Goal: Task Accomplishment & Management: Use online tool/utility

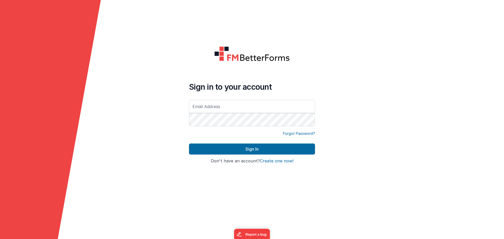
type input "[EMAIL_ADDRESS][DOMAIN_NAME]"
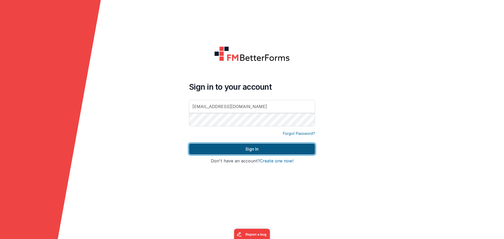
click at [258, 151] on button "Sign In" at bounding box center [252, 149] width 126 height 11
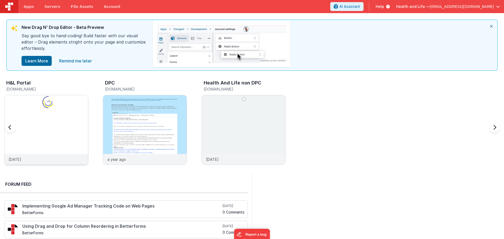
click at [79, 124] on img at bounding box center [45, 136] width 83 height 83
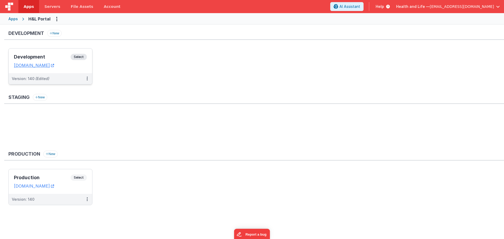
click at [84, 55] on span "Select" at bounding box center [79, 57] width 16 height 6
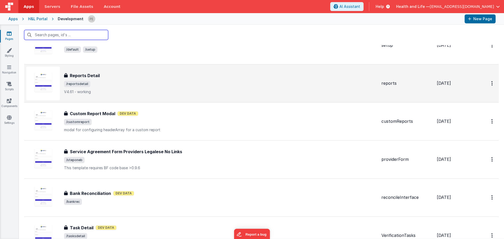
scroll to position [79, 0]
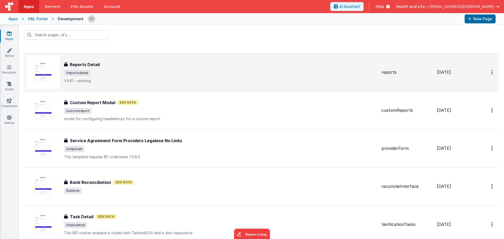
click at [164, 69] on div "Reports Detail Reports Detail /reportsdetail V4.61 - working" at bounding box center [220, 72] width 313 height 22
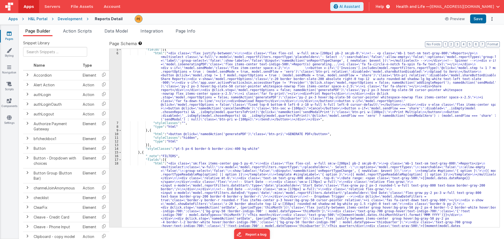
scroll to position [32, 0]
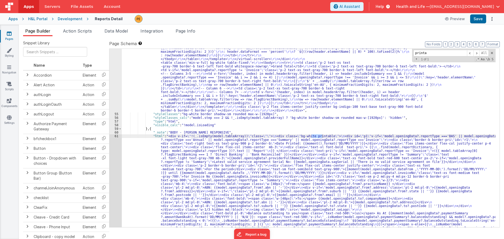
scroll to position [1421, 0]
type input "printable"
click at [491, 53] on span at bounding box center [492, 53] width 4 height 4
click at [293, 160] on div ""html" : "<div class= \" invisible absolute -left-[9999px] \" > \r\n <div class…" at bounding box center [309, 174] width 374 height 1733
click at [113, 157] on div "54 55 56 57 58 59 60 61 62 63 64 65 66 67 68 69 70 71 72 73 74 75 76 77" at bounding box center [115, 174] width 12 height 1733
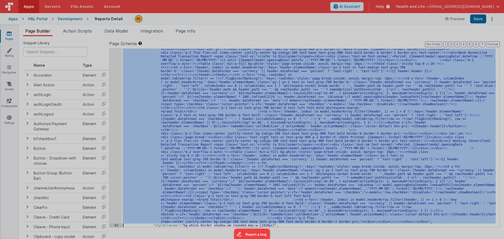
scroll to position [2082, 0]
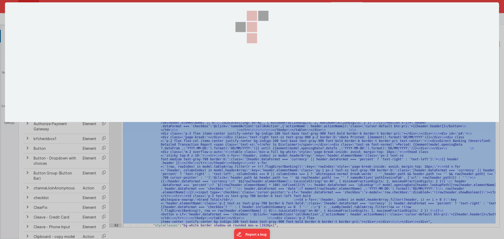
click at [113, 157] on div at bounding box center [252, 119] width 494 height 234
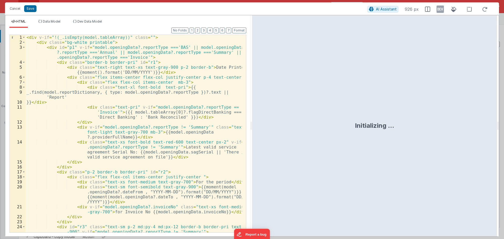
click at [83, 86] on div "< div v-if = "!(_.isEmpty(model.tableArray))" class = "" > < div class = "bg-wh…" at bounding box center [133, 139] width 217 height 208
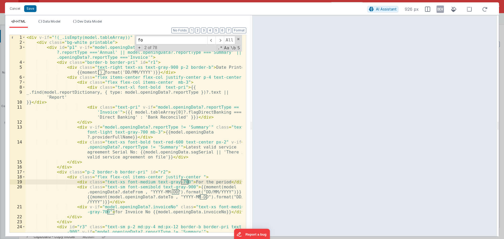
type input "f"
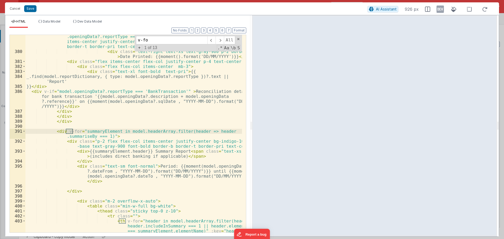
scroll to position [2455, 0]
type input "v-for"
click at [218, 40] on span at bounding box center [220, 40] width 8 height 8
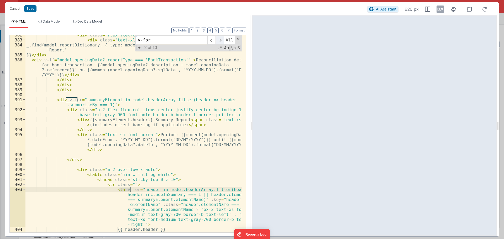
click at [222, 39] on span at bounding box center [220, 40] width 8 height 8
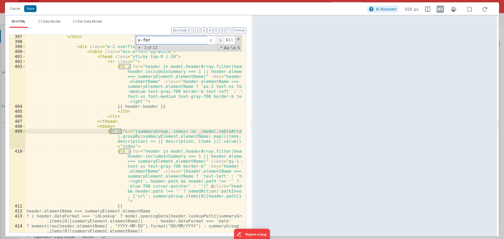
scroll to position [2610, 0]
click at [222, 39] on span at bounding box center [220, 40] width 8 height 8
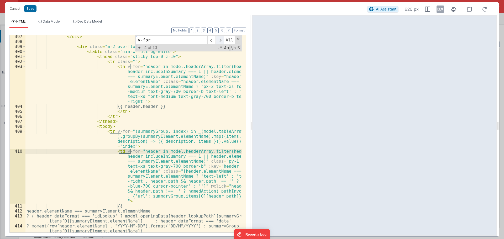
click at [222, 39] on span at bounding box center [220, 40] width 8 height 8
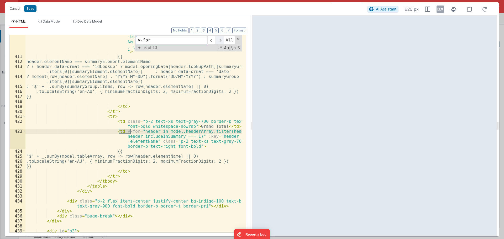
click at [222, 39] on span at bounding box center [220, 40] width 8 height 8
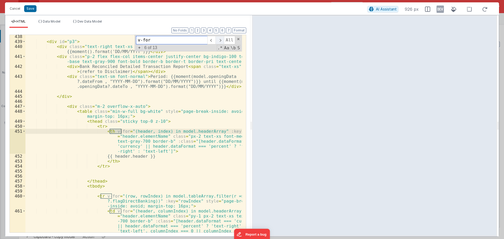
click at [222, 39] on span at bounding box center [220, 40] width 8 height 8
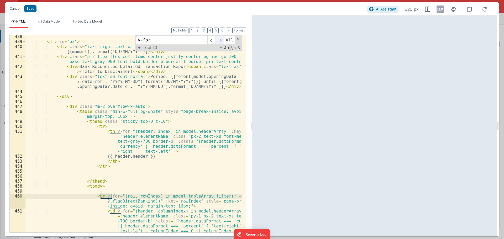
click at [222, 39] on span at bounding box center [220, 40] width 8 height 8
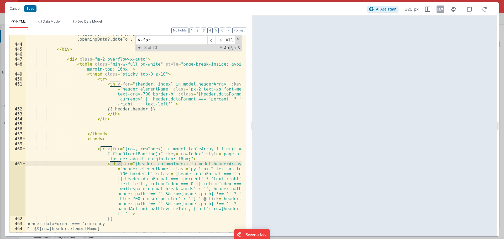
scroll to position [2996, 0]
click at [222, 39] on span at bounding box center [220, 40] width 8 height 8
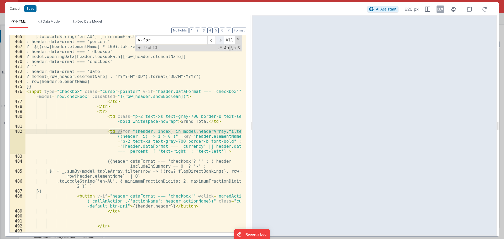
scroll to position [3193, 0]
click at [222, 39] on span at bounding box center [220, 40] width 8 height 8
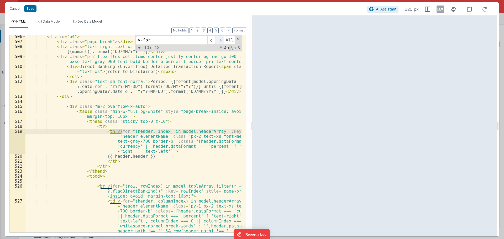
click at [222, 39] on span at bounding box center [220, 40] width 8 height 8
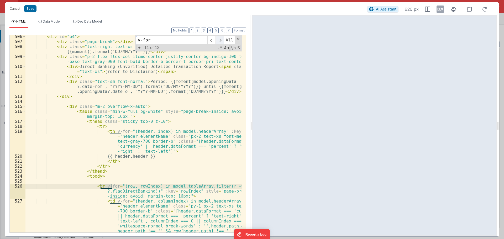
click at [222, 39] on span at bounding box center [220, 40] width 8 height 8
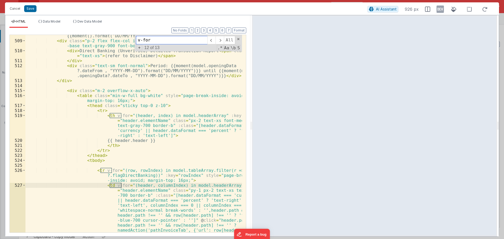
scroll to position [3489, 0]
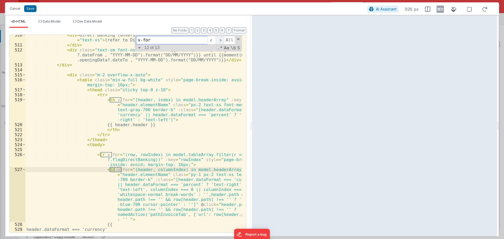
click at [221, 42] on span at bounding box center [220, 40] width 8 height 8
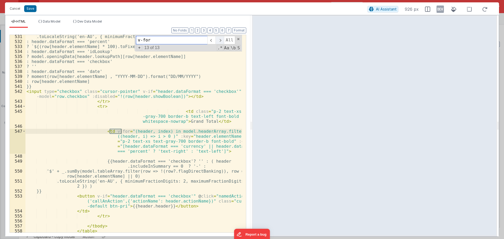
scroll to position [3692, 0]
click at [221, 42] on span at bounding box center [220, 40] width 8 height 8
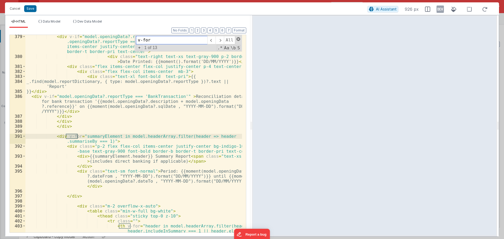
click at [238, 38] on span at bounding box center [239, 39] width 4 height 4
click at [132, 116] on div "< div v-if = "model.openingData?.reportType === 'BankTransactions' || model .op…" at bounding box center [133, 163] width 217 height 258
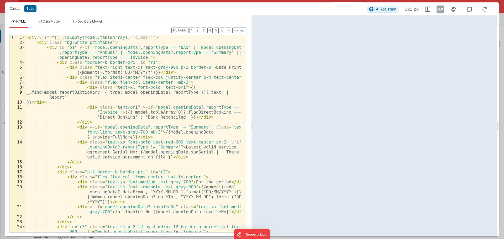
scroll to position [0, 0]
click at [18, 9] on button "Cancel" at bounding box center [15, 8] width 16 height 7
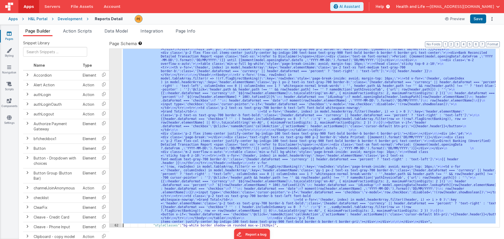
click at [207, 110] on div ""html" : "<div v-if= \" !(_.isEmpty(model.tableArray)) \" class= \"\" > \n <div…" at bounding box center [309, 138] width 374 height 179
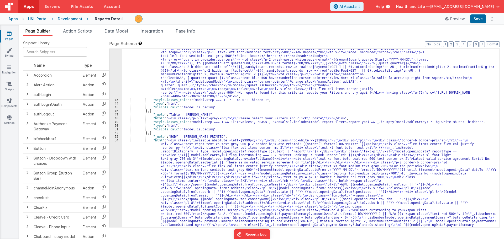
scroll to position [590, 0]
click at [119, 133] on span at bounding box center [120, 133] width 3 height 4
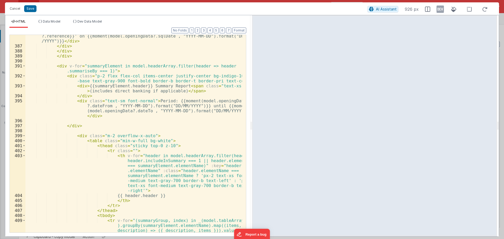
scroll to position [2520, 0]
click at [129, 85] on div "< div v-if = "model.openingData?.reportType === 'BankTransaction'" > Reconcilia…" at bounding box center [133, 143] width 217 height 238
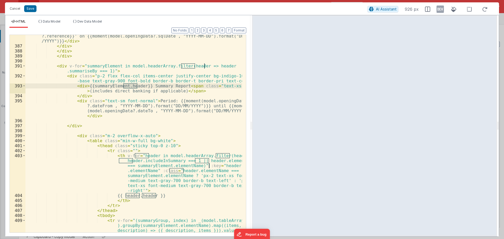
click at [77, 71] on div "< div v-if = "model.openingData?.reportType === 'BankTransaction'" > Reconcilia…" at bounding box center [133, 143] width 217 height 238
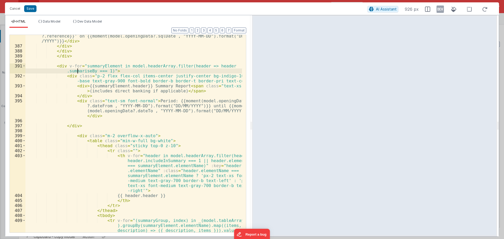
click at [77, 71] on div "< div v-if = "model.openingData?.reportType === 'BankTransaction'" > Reconcilia…" at bounding box center [133, 143] width 217 height 238
click at [106, 70] on div "< div v-if = "model.openingData?.reportType === 'BankTransaction'" > Reconcilia…" at bounding box center [133, 143] width 217 height 238
drag, startPoint x: 165, startPoint y: 71, endPoint x: 108, endPoint y: 72, distance: 57.2
click at [108, 72] on div "< div v-if = "model.openingData?.reportType === 'BankTransaction'" > Reconcilia…" at bounding box center [133, 143] width 217 height 238
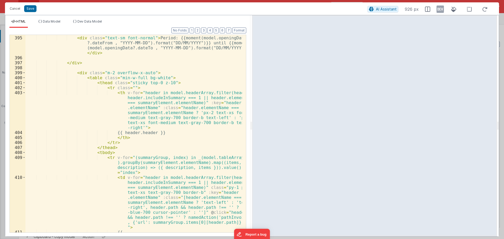
scroll to position [2615, 0]
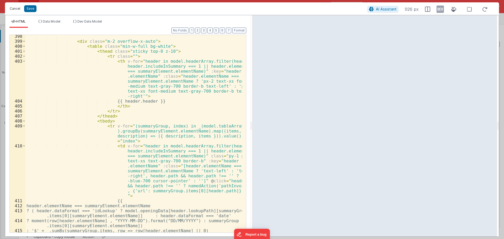
click at [17, 6] on button "Cancel" at bounding box center [15, 8] width 16 height 7
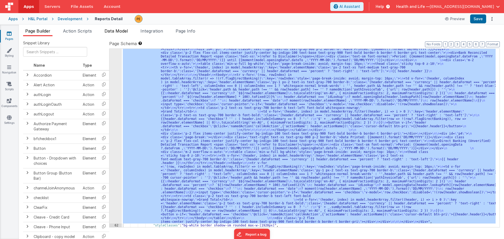
click at [112, 33] on span "Data Model" at bounding box center [115, 30] width 23 height 5
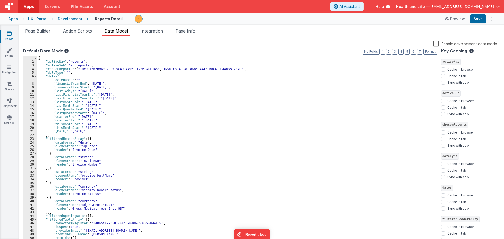
scroll to position [0, 0]
click at [188, 27] on div "Page Builder Action Scripts Data Model Integration Page Info Snippet Library Na…" at bounding box center [261, 132] width 485 height 214
click at [188, 32] on span "Page Info" at bounding box center [186, 30] width 20 height 5
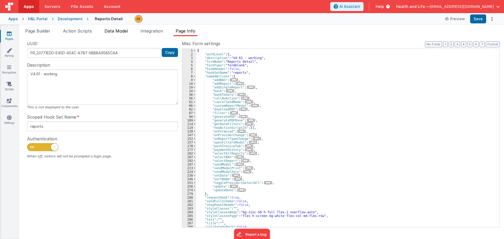
click at [117, 32] on span "Data Model" at bounding box center [115, 30] width 23 height 5
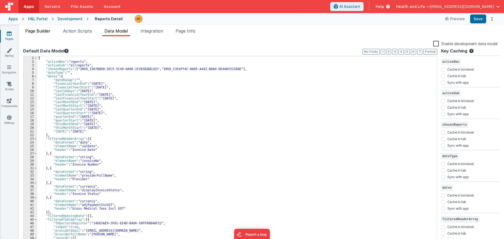
click at [38, 34] on li "Page Builder" at bounding box center [37, 32] width 29 height 8
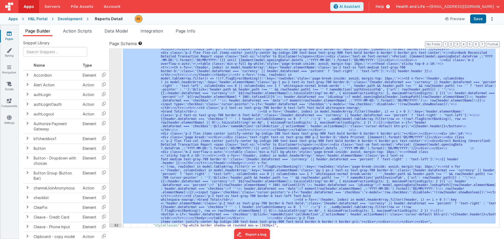
click at [180, 123] on div ""html" : "<div v-if= \" !(_.isEmpty(model.tableArray)) \" class= \"\" > \n <div…" at bounding box center [309, 138] width 374 height 179
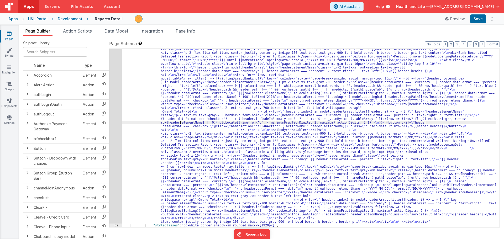
scroll to position [1306, 0]
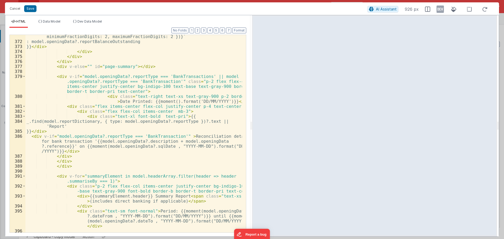
scroll to position [2410, 0]
click at [142, 100] on div "? `$${model.openingData?.reportBalanceOutstanding.toLocaleString('en-AU', { min…" at bounding box center [133, 135] width 217 height 213
click at [132, 98] on div "? `$${model.openingData?.reportBalanceOutstanding.toLocaleString('en-AU', { min…" at bounding box center [133, 135] width 217 height 213
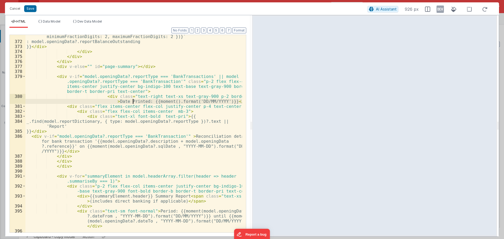
click at [132, 102] on div "? `$${model.openingData?.reportBalanceOutstanding.toLocaleString('en-AU', { min…" at bounding box center [133, 135] width 217 height 213
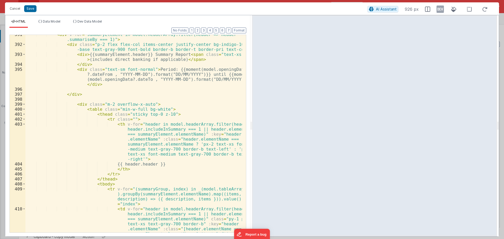
scroll to position [2599, 0]
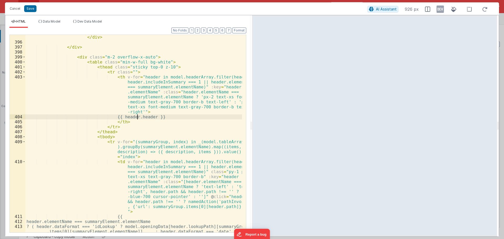
click at [138, 117] on div "< div class = "text-sm font-normal" > Period: {{moment(model.openingData ?.date…" at bounding box center [133, 134] width 217 height 228
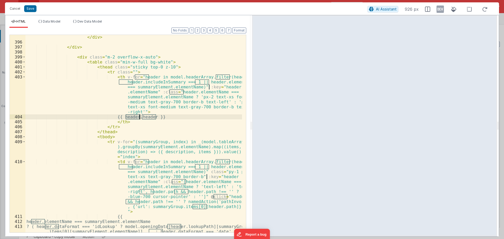
click at [138, 117] on div "< div class = "text-sm font-normal" > Period: {{moment(model.openingData ?.date…" at bounding box center [133, 134] width 217 height 228
click at [152, 117] on div "< div class = "text-sm font-normal" > Period: {{moment(model.openingData ?.date…" at bounding box center [133, 134] width 217 height 228
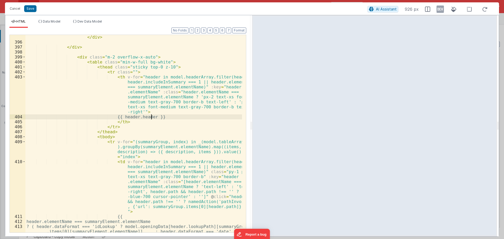
click at [152, 117] on div "< div class = "text-sm font-normal" > Period: {{moment(model.openingData ?.date…" at bounding box center [133, 134] width 217 height 228
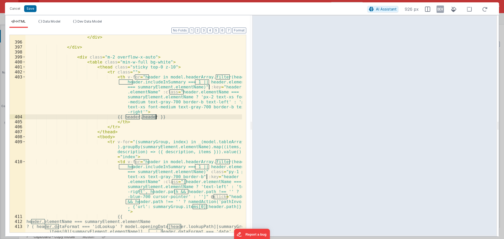
click at [138, 116] on div "< div class = "text-sm font-normal" > Period: {{moment(model.openingData ?.date…" at bounding box center [133, 134] width 217 height 228
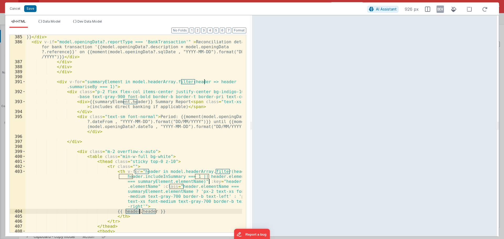
scroll to position [2504, 0]
click at [171, 80] on div "}} </ div > < div v-if = "model.openingData?.reportType === 'BankTransaction'" …" at bounding box center [133, 145] width 217 height 223
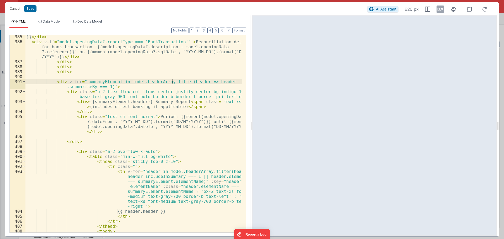
click at [171, 80] on div "}} </ div > < div v-if = "model.openingData?.reportType === 'BankTransaction'" …" at bounding box center [133, 145] width 217 height 223
click at [155, 81] on div "}} </ div > < div v-if = "model.openingData?.reportType === 'BankTransaction'" …" at bounding box center [133, 145] width 217 height 223
click at [169, 81] on div "}} </ div > < div v-if = "model.openingData?.reportType === 'BankTransaction'" …" at bounding box center [133, 145] width 217 height 223
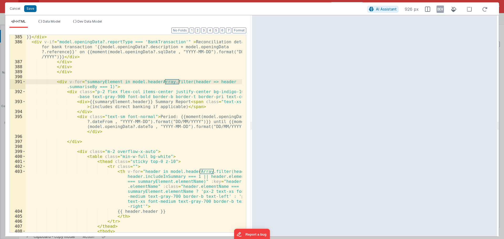
click at [186, 81] on div "}} </ div > < div v-if = "model.openingData?.reportType === 'BankTransaction'" …" at bounding box center [133, 145] width 217 height 223
click at [105, 85] on div "}} </ div > < div v-if = "model.openingData?.reportType === 'BankTransaction'" …" at bounding box center [133, 145] width 217 height 223
click at [106, 86] on div "}} </ div > < div v-if = "model.openingData?.reportType === 'BankTransaction'" …" at bounding box center [133, 145] width 217 height 223
paste textarea
click at [104, 87] on div "}} </ div > < div v-if = "model.openingData?.reportType === 'BankTransaction'" …" at bounding box center [133, 145] width 217 height 223
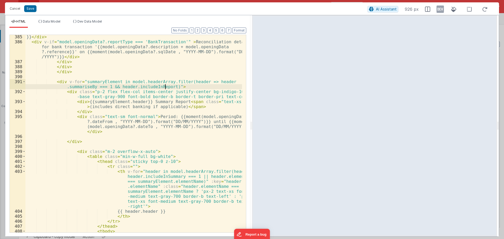
click at [166, 87] on div "}} </ div > < div v-if = "model.openingData?.reportType === 'BankTransaction'" …" at bounding box center [133, 145] width 217 height 223
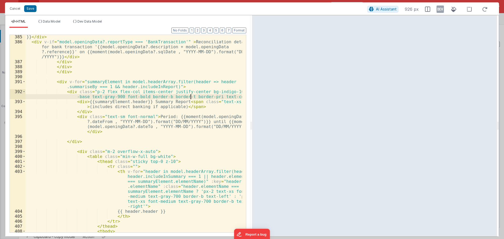
click at [191, 95] on div "}} </ div > < div v-if = "model.openingData?.reportType === 'BankTransaction'" …" at bounding box center [133, 145] width 217 height 223
click at [158, 85] on div "}} </ div > < div v-if = "model.openingData?.reportType === 'BankTransaction'" …" at bounding box center [133, 145] width 217 height 223
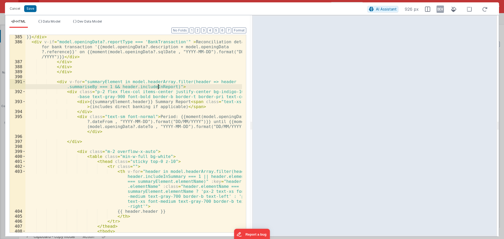
click at [158, 85] on div "}} </ div > < div v-if = "model.openingData?.reportType === 'BankTransaction'" …" at bounding box center [133, 145] width 217 height 223
click at [161, 86] on div "}} </ div > < div v-if = "model.openingData?.reportType === 'BankTransaction'" …" at bounding box center [133, 134] width 217 height 198
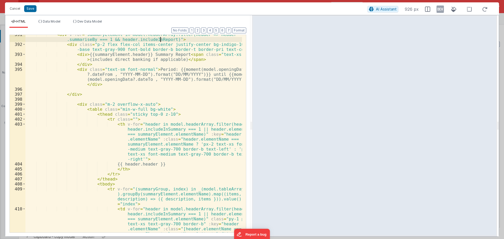
scroll to position [2567, 0]
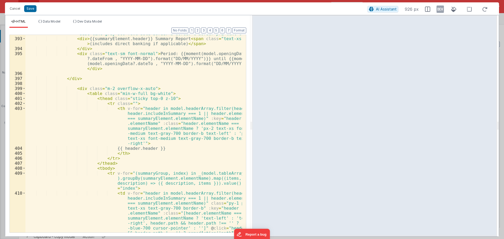
click at [139, 104] on div "< div class = "p-2 flex flex-col items-center justify-center bg-indigo-100 text…" at bounding box center [133, 157] width 217 height 263
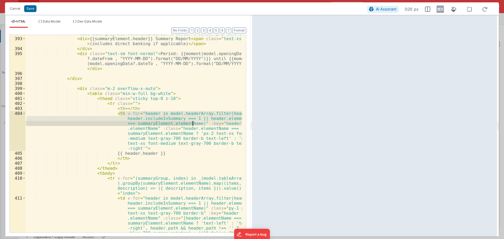
drag, startPoint x: 119, startPoint y: 113, endPoint x: 192, endPoint y: 123, distance: 74.4
click at [192, 123] on div "< div class = "p-2 flex flex-col items-center justify-center bg-indigo-100 text…" at bounding box center [133, 157] width 217 height 263
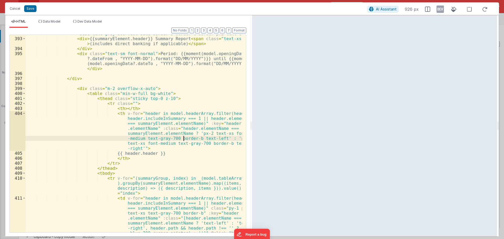
click at [184, 136] on div "< div class = "p-2 flex flex-col items-center justify-center bg-indigo-100 text…" at bounding box center [133, 157] width 217 height 263
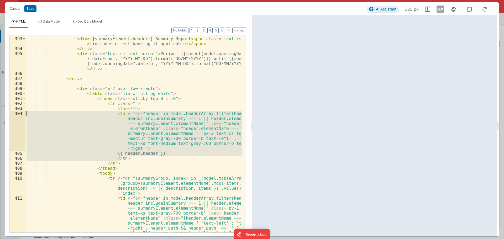
drag, startPoint x: 129, startPoint y: 159, endPoint x: 25, endPoint y: 114, distance: 113.8
click at [25, 114] on div "392 393 394 395 396 397 398 399 400 401 402 403 404 405 406 407 408 409 410 411…" at bounding box center [127, 134] width 237 height 198
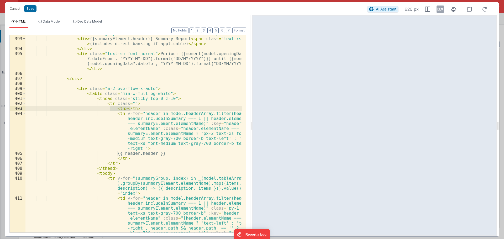
drag, startPoint x: 133, startPoint y: 108, endPoint x: 110, endPoint y: 108, distance: 23.1
click at [110, 108] on div "< div class = "p-2 flex flex-col items-center justify-center bg-indigo-100 text…" at bounding box center [133, 157] width 217 height 263
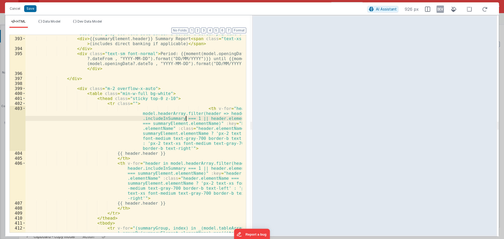
drag, startPoint x: 186, startPoint y: 118, endPoint x: 193, endPoint y: 118, distance: 6.8
click at [186, 118] on div "< div class = "p-2 flex flex-col items-center justify-center bg-indigo-100 text…" at bounding box center [133, 140] width 217 height 228
drag, startPoint x: 193, startPoint y: 118, endPoint x: 213, endPoint y: 115, distance: 20.3
click at [213, 115] on div "< div class = "p-2 flex flex-col items-center justify-center bg-indigo-100 text…" at bounding box center [133, 140] width 217 height 228
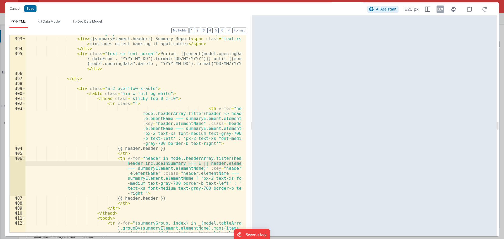
click at [192, 163] on div "< div class = "p-2 flex flex-col items-center justify-center bg-indigo-100 text…" at bounding box center [133, 140] width 217 height 228
drag, startPoint x: 188, startPoint y: 162, endPoint x: 191, endPoint y: 169, distance: 7.0
click at [191, 169] on div "< div class = "p-2 flex flex-col items-center justify-center bg-indigo-100 text…" at bounding box center [133, 140] width 217 height 228
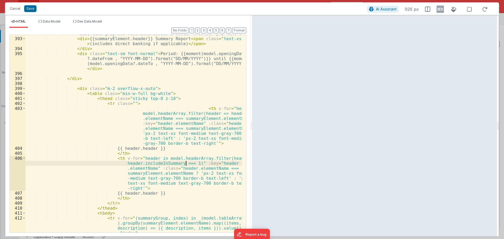
click at [167, 150] on div "< div class = "p-2 flex flex-col items-center justify-center bg-indigo-100 text…" at bounding box center [133, 140] width 217 height 228
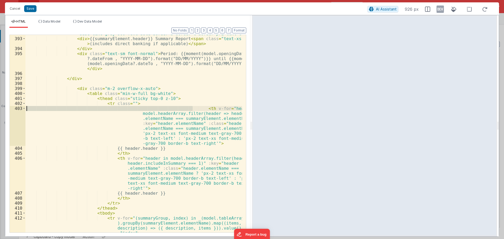
drag, startPoint x: 193, startPoint y: 108, endPoint x: 19, endPoint y: 110, distance: 173.5
click at [19, 110] on div "392 393 394 395 396 397 398 399 400 401 402 403 404 405 406 407 408 409 410 411…" at bounding box center [127, 134] width 237 height 198
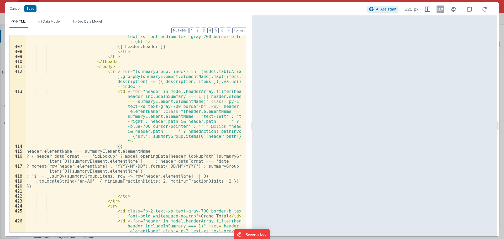
scroll to position [2725, 0]
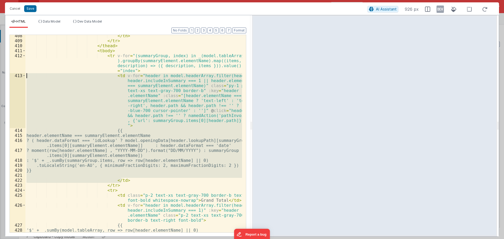
drag, startPoint x: 124, startPoint y: 181, endPoint x: 22, endPoint y: 74, distance: 148.0
click at [22, 74] on div "408 409 410 411 412 413 414 415 416 417 418 419 420 421 422 423 424 425 426 427…" at bounding box center [127, 134] width 237 height 198
click at [137, 71] on div "</ th > </ tr > </ thead > < tbody > < tr v-for = "(summaryGroup, index) in _(m…" at bounding box center [133, 137] width 217 height 208
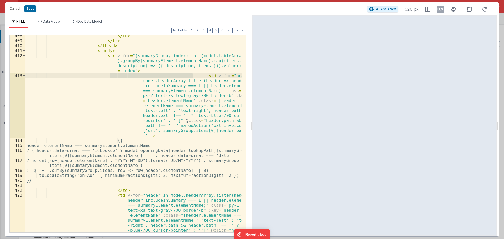
drag, startPoint x: 193, startPoint y: 75, endPoint x: 109, endPoint y: 76, distance: 83.5
click at [109, 76] on div "</ th > </ tr > </ thead > < tbody > < tr v-for = "(summaryGroup, index) in _(m…" at bounding box center [133, 162] width 217 height 258
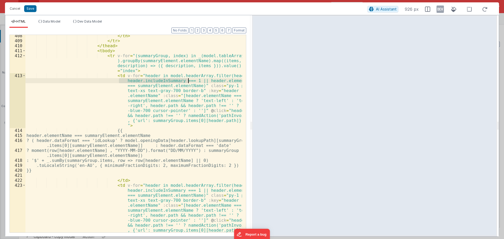
drag, startPoint x: 118, startPoint y: 80, endPoint x: 189, endPoint y: 81, distance: 71.4
click at [189, 81] on div "</ th > </ tr > </ thead > < tbody > < tr v-for = "(summaryGroup, index) in _(m…" at bounding box center [133, 162] width 217 height 258
click at [191, 81] on div "</ th > </ tr > </ thead > < tbody > < tr v-for = "(summaryGroup, index) in _(m…" at bounding box center [133, 162] width 217 height 258
drag, startPoint x: 194, startPoint y: 80, endPoint x: 216, endPoint y: 76, distance: 21.8
click at [216, 76] on div "</ th > </ tr > </ thead > < tbody > < tr v-for = "(summaryGroup, index) in _(m…" at bounding box center [133, 162] width 217 height 258
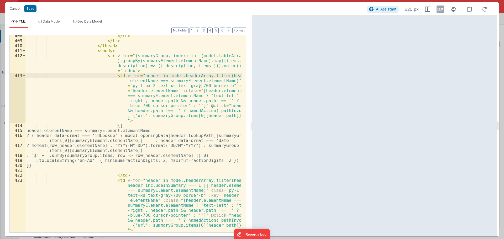
click at [208, 83] on div "</ th > </ tr > </ thead > < tbody > < tr v-for = "(summaryGroup, index) in _(m…" at bounding box center [133, 137] width 217 height 208
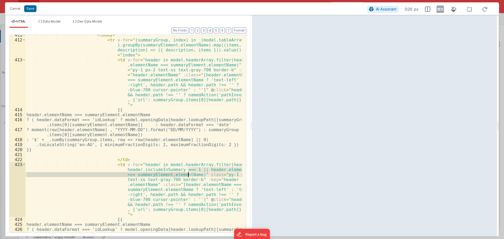
drag, startPoint x: 188, startPoint y: 170, endPoint x: 189, endPoint y: 175, distance: 4.4
click at [189, 174] on div "< tbody > < tr v-for = "(summaryGroup, index) in _(model.tableArray ).groupBy(s…" at bounding box center [133, 139] width 217 height 213
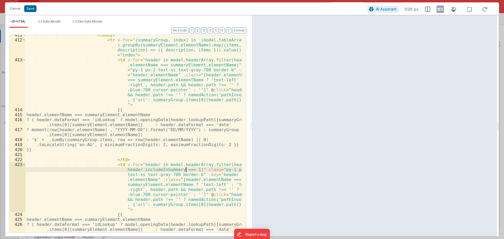
click at [151, 162] on div "< tbody > < tr v-for = "(summaryGroup, index) in _(model.tableArray ).groupBy(s…" at bounding box center [133, 139] width 217 height 213
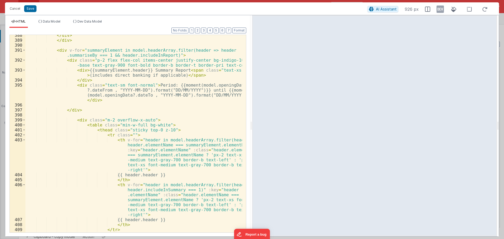
scroll to position [2504, 0]
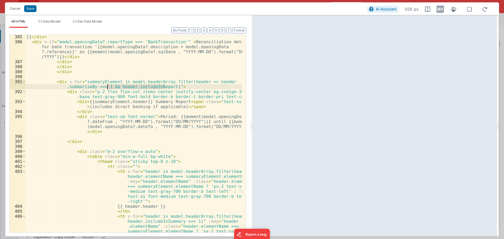
drag, startPoint x: 165, startPoint y: 87, endPoint x: 107, endPoint y: 85, distance: 58.8
click at [107, 85] on div "}} </ div > < div v-if = "model.openingData?.reportType === 'BankTransaction'" …" at bounding box center [133, 153] width 217 height 238
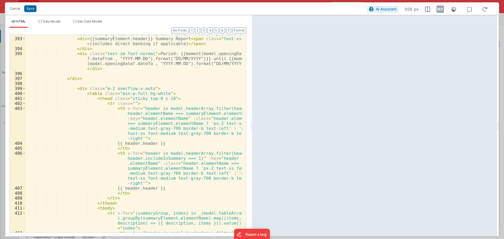
scroll to position [2520, 0]
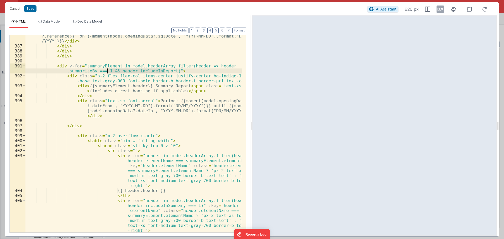
click at [135, 103] on div "< div v-if = "model.openingData?.reportType === 'BankTransaction'" > Reconcilia…" at bounding box center [133, 135] width 217 height 223
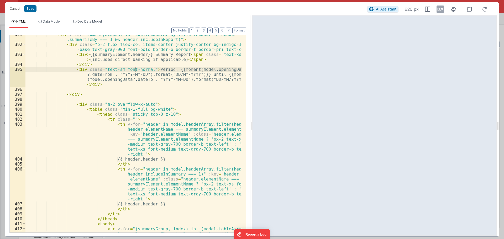
scroll to position [2567, 0]
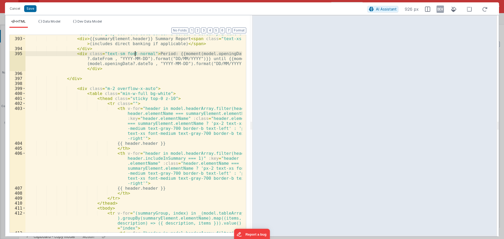
click at [159, 114] on div "< div class = "p-2 flex flex-col items-center justify-center bg-indigo-100 text…" at bounding box center [133, 155] width 217 height 258
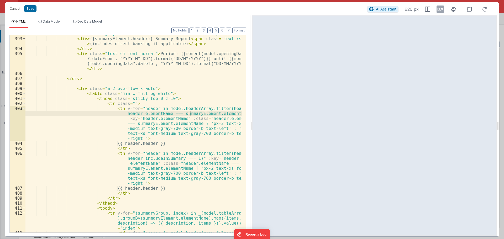
click at [190, 115] on div "< div class = "p-2 flex flex-col items-center justify-center bg-indigo-100 text…" at bounding box center [133, 155] width 217 height 258
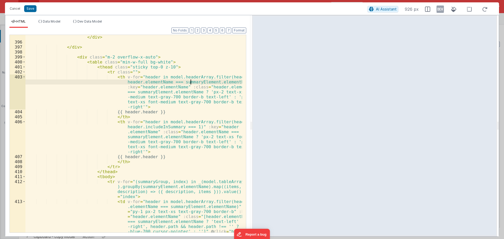
scroll to position [2599, 0]
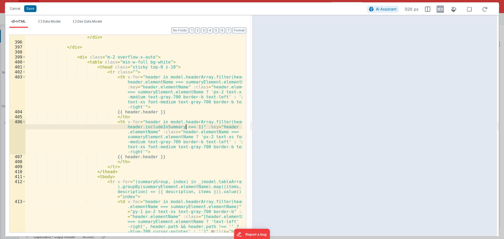
click at [186, 127] on div "< div class = "text-sm font-normal" > Period: {{moment(model.openingData ?.date…" at bounding box center [133, 153] width 217 height 267
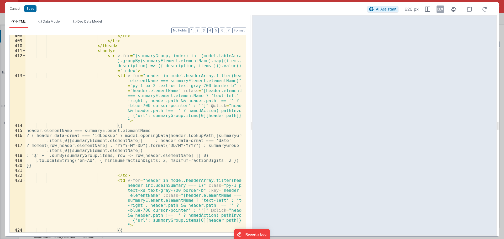
scroll to position [2741, 0]
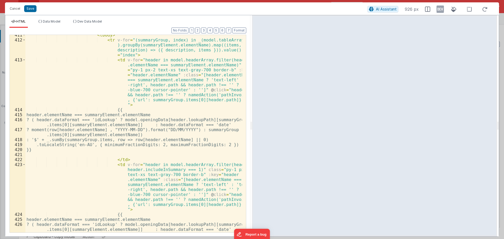
click at [186, 169] on div "< tbody > < tr v-for = "(summaryGroup, index) in _(model.tableArray ).groupBy(s…" at bounding box center [133, 139] width 217 height 213
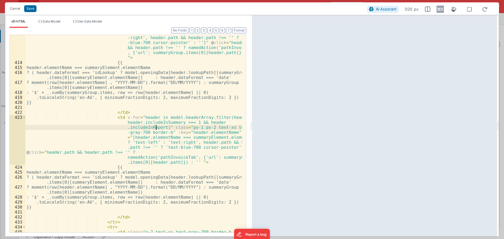
scroll to position [2804, 0]
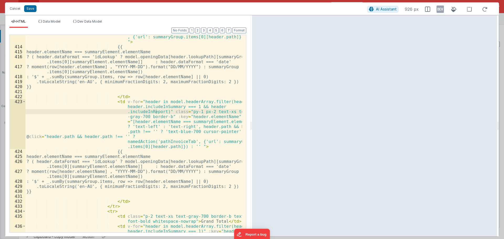
click at [159, 118] on div "< td v-for = "header in model.headerArray.filter(header .elementName === summar…" at bounding box center [133, 127] width 217 height 267
click at [146, 107] on div "< td v-for = "header in model.headerArray.filter(header .elementName === summar…" at bounding box center [133, 127] width 217 height 267
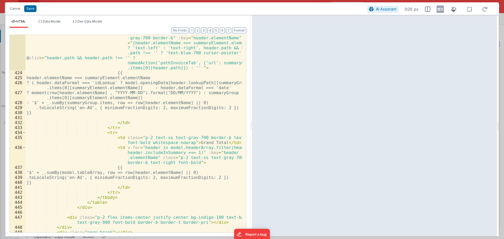
scroll to position [2898, 0]
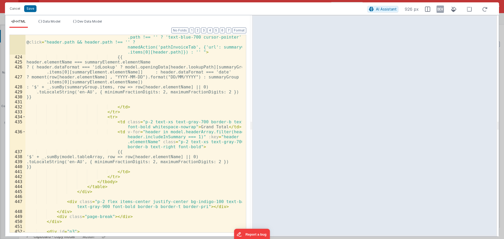
click at [187, 137] on div "< td v-for = "header in model.headerArray.filter(header => header.includeInSumm…" at bounding box center [133, 134] width 217 height 258
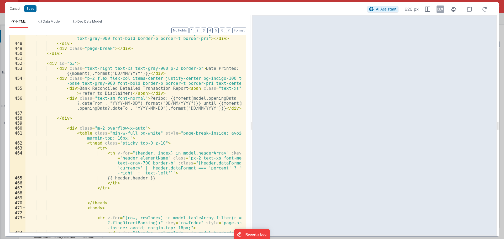
scroll to position [3071, 0]
click at [207, 153] on div "< div class = "p-2 flex items-center justify-center bg-indigo-100 text-base tex…" at bounding box center [133, 162] width 217 height 263
click at [210, 153] on div "< div class = "p-2 flex items-center justify-center bg-indigo-100 text-base tex…" at bounding box center [133, 162] width 217 height 263
click at [209, 153] on div "< div class = "p-2 flex items-center justify-center bg-indigo-100 text-base tex…" at bounding box center [133, 162] width 217 height 263
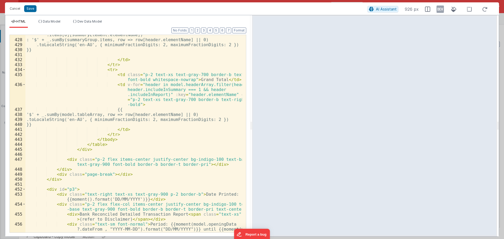
scroll to position [2914, 0]
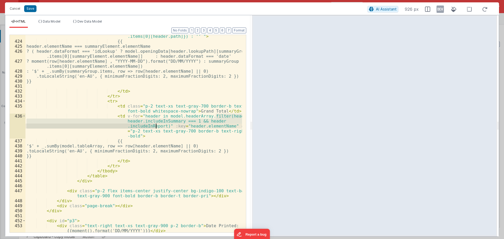
drag, startPoint x: 216, startPoint y: 115, endPoint x: 155, endPoint y: 125, distance: 61.8
click at [155, 125] on div "< td v-for = "header in model.headerArray.filter(header => header.includeInSumm…" at bounding box center [133, 118] width 217 height 258
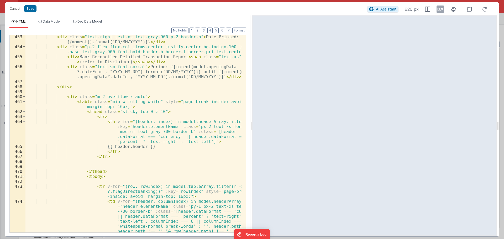
scroll to position [3119, 0]
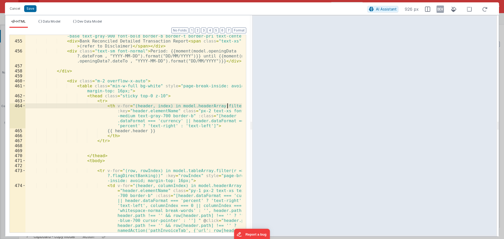
click at [227, 107] on div "< div class = "p-2 flex flex-col items-center justify-center bg-indigo-100 text…" at bounding box center [133, 160] width 217 height 263
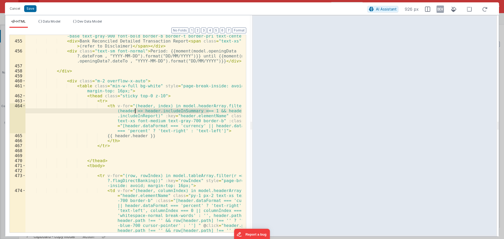
drag, startPoint x: 208, startPoint y: 111, endPoint x: 134, endPoint y: 111, distance: 74.3
click at [134, 111] on div "< div class = "p-2 flex flex-col items-center justify-center bg-indigo-100 text…" at bounding box center [133, 160] width 217 height 263
click at [185, 111] on div "< div class = "p-2 flex flex-col items-center justify-center bg-indigo-100 text…" at bounding box center [133, 160] width 217 height 263
drag, startPoint x: 188, startPoint y: 111, endPoint x: 179, endPoint y: 109, distance: 9.2
click at [179, 109] on div "< div class = "p-2 flex flex-col items-center justify-center bg-indigo-100 text…" at bounding box center [133, 160] width 217 height 263
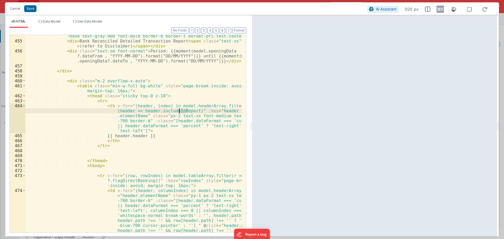
click at [180, 109] on div "< div class = "p-2 flex flex-col items-center justify-center bg-indigo-100 text…" at bounding box center [133, 134] width 217 height 198
drag, startPoint x: 188, startPoint y: 111, endPoint x: 209, endPoint y: 104, distance: 21.6
click at [209, 104] on div "< div class = "p-2 flex flex-col items-center justify-center bg-indigo-100 text…" at bounding box center [133, 160] width 217 height 263
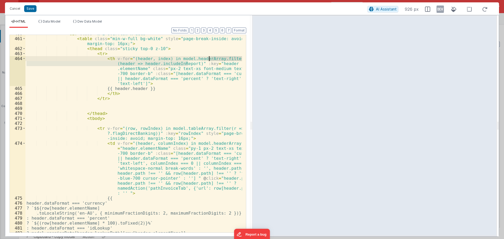
scroll to position [3182, 0]
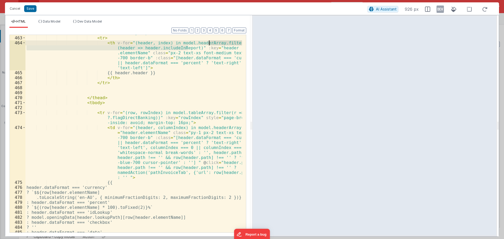
click at [222, 129] on div "< thead class = "sticky top-0 z-10" > < tr > < th v-for = "(header, index) in m…" at bounding box center [133, 134] width 217 height 208
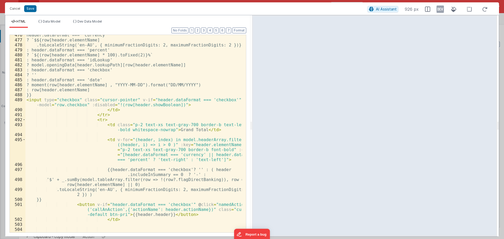
scroll to position [3355, 0]
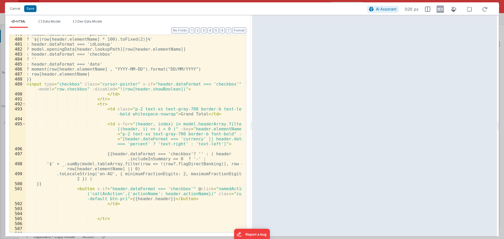
click at [159, 129] on div ": header.dataFormat === 'percent' ? `${(row[header.elementName] * 100).toFixed(…" at bounding box center [133, 136] width 217 height 208
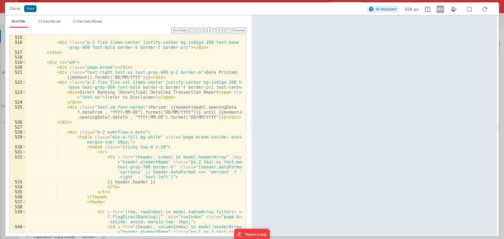
scroll to position [3607, 0]
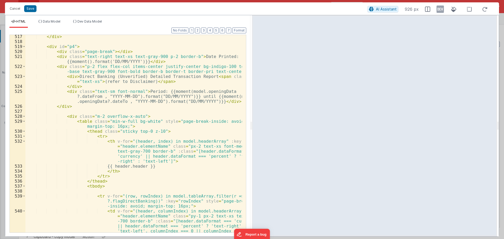
click at [208, 142] on div "</ div > < div id = "p4" > < div class = "page-break" > </ div > < div class = …" at bounding box center [133, 163] width 217 height 258
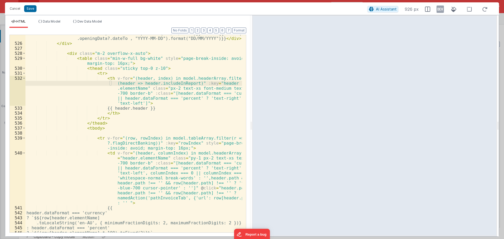
scroll to position [3686, 0]
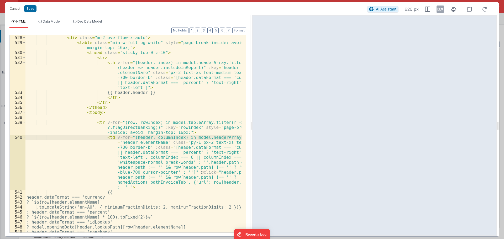
click at [222, 138] on div "< div class = "m-2 overflow-x-auto" > < table class = "min-w-full bg-white" sty…" at bounding box center [133, 134] width 217 height 208
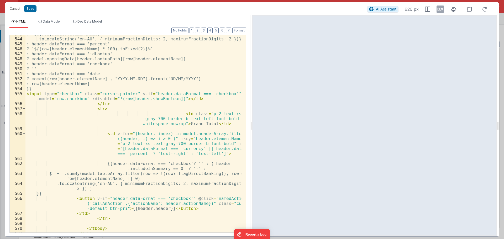
scroll to position [3859, 0]
click at [160, 138] on div "? `$${row[header.elementName] .toLocaleString('en-AU', { minimumFractionDigits:…" at bounding box center [133, 136] width 217 height 208
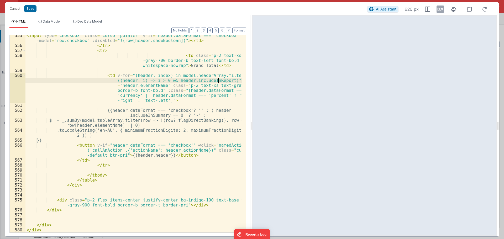
scroll to position [3917, 0]
click at [29, 10] on button "Save" at bounding box center [30, 8] width 12 height 7
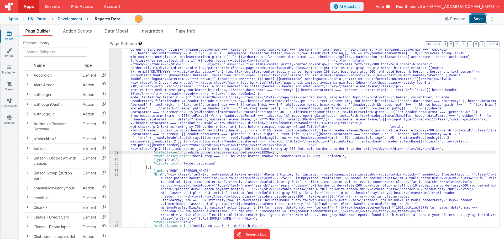
click at [479, 18] on button "Save" at bounding box center [478, 18] width 16 height 9
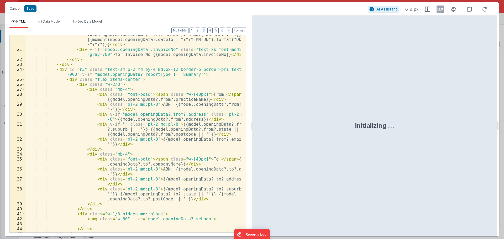
scroll to position [221, 0]
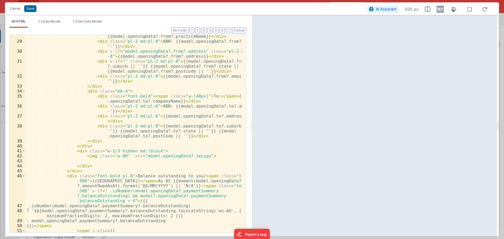
click at [143, 112] on div "< div class = "font-bold" > < span class = "w-[40px]" > From: </ span > {{model…" at bounding box center [133, 135] width 217 height 213
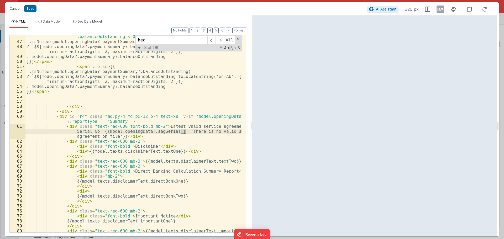
scroll to position [2455, 0]
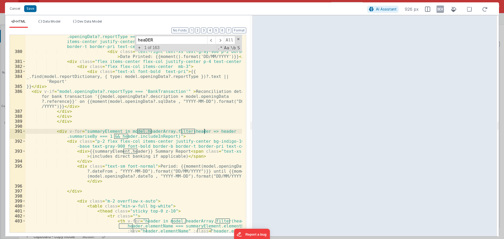
type input "heaDER"
click at [203, 131] on div "< div v-if = "model.openingData?.reportType === 'BankTransactions' || model .op…" at bounding box center [133, 155] width 217 height 253
click at [165, 136] on div "< div v-if = "model.openingData?.reportType === 'BankTransactions' || model .op…" at bounding box center [133, 155] width 217 height 253
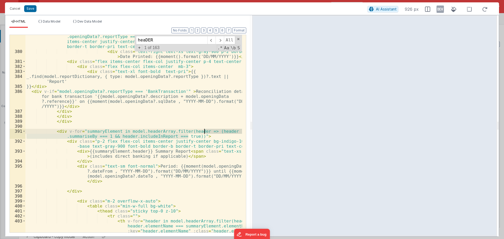
drag, startPoint x: 187, startPoint y: 137, endPoint x: 205, endPoint y: 130, distance: 18.8
click at [205, 130] on div "< div v-if = "model.openingData?.reportType === 'BankTransactions' || model .op…" at bounding box center [133, 155] width 217 height 253
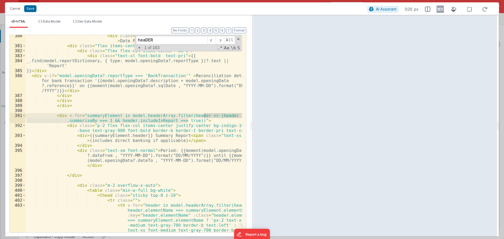
scroll to position [2486, 0]
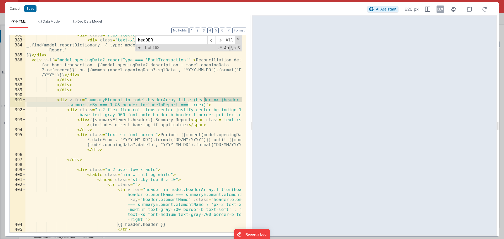
click at [119, 105] on div "< div class = "flex flex-col items-center mb-3" > < div class = "text-xl font-b…" at bounding box center [133, 134] width 217 height 198
click at [119, 105] on div "< div class = "flex flex-col items-center mb-3" > < div class = "text-xl font-b…" at bounding box center [133, 152] width 217 height 238
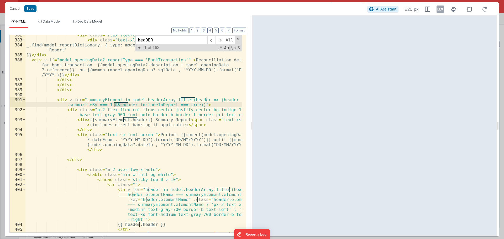
click at [100, 102] on div "< div class = "flex flex-col items-center mb-3" > < div class = "text-xl font-b…" at bounding box center [133, 152] width 217 height 238
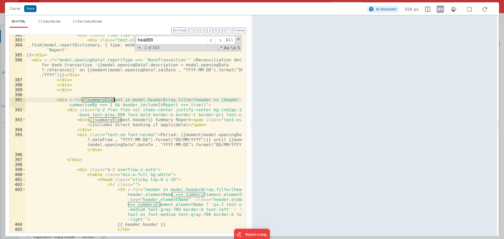
click at [100, 102] on div "< div class = "flex flex-col items-center mb-3" > < div class = "text-xl font-b…" at bounding box center [133, 152] width 217 height 238
click at [120, 103] on div "< div class = "flex flex-col items-center mb-3" > < div class = "text-xl font-b…" at bounding box center [133, 152] width 217 height 238
drag, startPoint x: 207, startPoint y: 104, endPoint x: 187, endPoint y: 105, distance: 20.0
click at [187, 105] on div "< div class = "flex flex-col items-center mb-3" > < div class = "text-xl font-b…" at bounding box center [133, 152] width 217 height 238
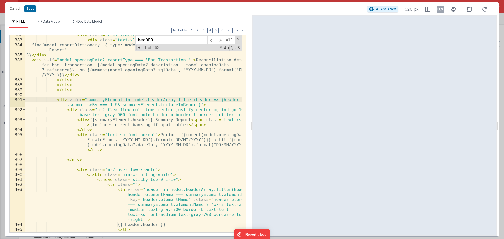
click at [207, 99] on div "< div class = "flex flex-col items-center mb-3" > < div class = "text-xl font-b…" at bounding box center [133, 152] width 217 height 238
click at [208, 101] on div "< div class = "flex flex-col items-center mb-3" > < div class = "text-xl font-b…" at bounding box center [133, 152] width 217 height 238
click at [138, 105] on div "< div class = "flex flex-col items-center mb-3" > < div class = "text-xl font-b…" at bounding box center [133, 152] width 217 height 238
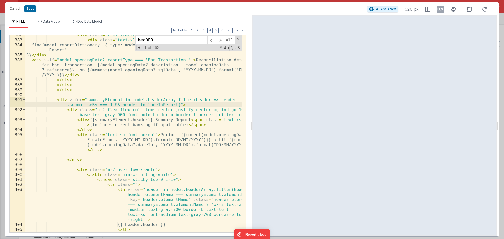
click at [158, 106] on div "< div class = "flex flex-col items-center mb-3" > < div class = "text-xl font-b…" at bounding box center [133, 152] width 217 height 238
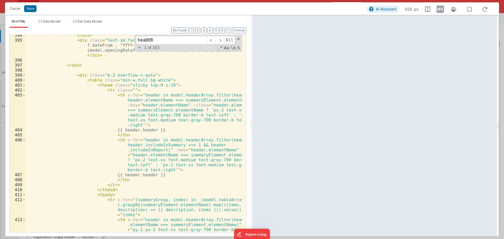
scroll to position [2581, 0]
click at [148, 96] on div "</ div > < div class = "text-sm font-normal" > Period: {{moment(model.openingDa…" at bounding box center [133, 159] width 217 height 253
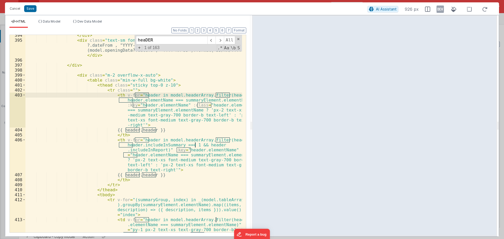
click at [220, 95] on div "</ div > < div class = "text-sm font-normal" > Period: {{moment(model.openingDa…" at bounding box center [133, 159] width 217 height 253
click at [142, 101] on div "</ div > < div class = "text-sm font-normal" > Period: {{moment(model.openingDa…" at bounding box center [133, 159] width 217 height 253
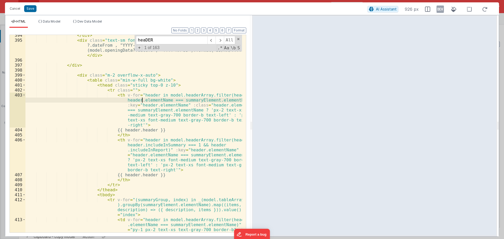
click at [142, 101] on div "</ div > < div class = "text-sm font-normal" > Period: {{moment(model.openingDa…" at bounding box center [133, 159] width 217 height 253
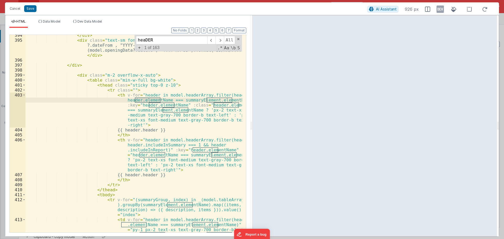
click at [193, 100] on div "</ div > < div class = "text-sm font-normal" > Period: {{moment(model.openingDa…" at bounding box center [133, 159] width 217 height 253
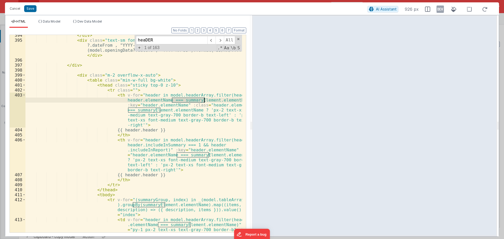
click at [207, 99] on div "</ div > < div class = "text-sm font-normal" > Period: {{moment(model.openingDa…" at bounding box center [133, 159] width 217 height 253
click at [212, 99] on div "</ div > < div class = "text-sm font-normal" > Period: {{moment(model.openingDa…" at bounding box center [133, 159] width 217 height 253
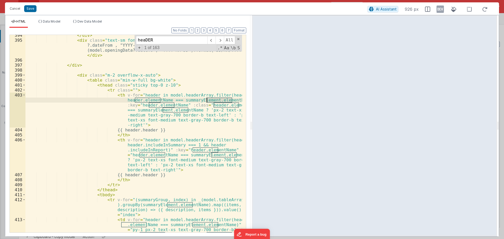
click at [212, 99] on div "</ div > < div class = "text-sm font-normal" > Period: {{moment(model.openingDa…" at bounding box center [133, 159] width 217 height 253
click at [141, 140] on div "</ div > < div class = "text-sm font-normal" > Period: {{moment(model.openingDa…" at bounding box center [133, 159] width 217 height 253
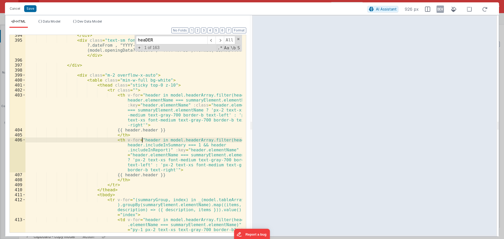
click at [141, 140] on div "</ div > < div class = "text-sm font-normal" > Period: {{moment(model.openingDa…" at bounding box center [133, 159] width 217 height 253
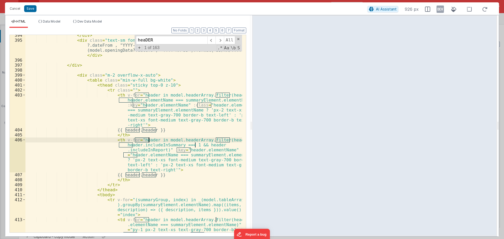
click at [179, 140] on div "</ div > < div class = "text-sm font-normal" > Period: {{moment(model.openingDa…" at bounding box center [133, 159] width 217 height 253
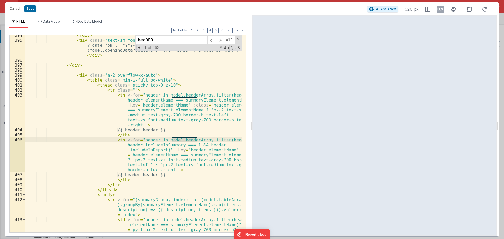
click at [203, 140] on div "</ div > < div class = "text-sm font-normal" > Period: {{moment(model.openingDa…" at bounding box center [133, 159] width 217 height 253
click at [217, 139] on div "</ div > < div class = "text-sm font-normal" > Period: {{moment(model.openingDa…" at bounding box center [133, 159] width 217 height 253
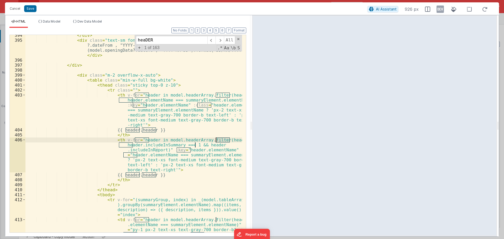
click at [124, 145] on div "</ div > < div class = "text-sm font-normal" > Period: {{moment(model.openingDa…" at bounding box center [133, 159] width 217 height 253
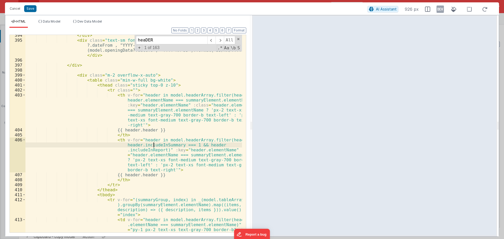
click at [153, 145] on div "</ div > < div class = "text-sm font-normal" > Period: {{moment(model.openingDa…" at bounding box center [133, 159] width 217 height 253
click at [195, 145] on div "</ div > < div class = "text-sm font-normal" > Period: {{moment(model.openingDa…" at bounding box center [133, 159] width 217 height 253
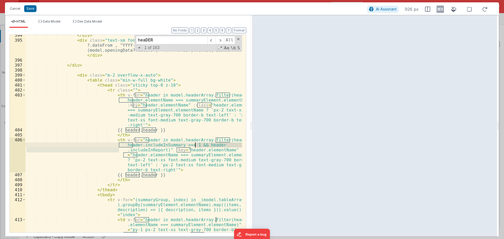
click at [201, 146] on div "</ div > < div class = "text-sm font-normal" > Period: {{moment(model.openingDa…" at bounding box center [133, 134] width 217 height 198
click at [201, 146] on div "</ div > < div class = "text-sm font-normal" > Period: {{moment(model.openingDa…" at bounding box center [133, 159] width 217 height 253
click at [201, 146] on div "</ div > < div class = "text-sm font-normal" > Period: {{moment(model.openingDa…" at bounding box center [133, 134] width 217 height 198
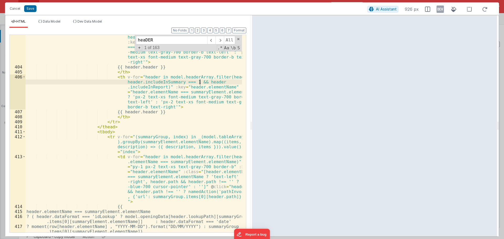
scroll to position [2660, 0]
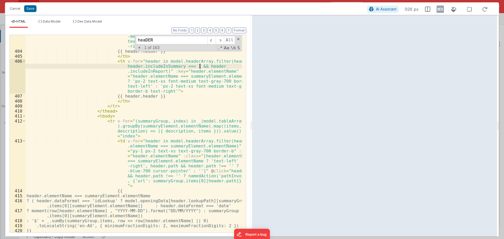
click at [183, 141] on div "< th v-for = "header in model.headerArray.filter(header => header.elementName =…" at bounding box center [133, 133] width 217 height 238
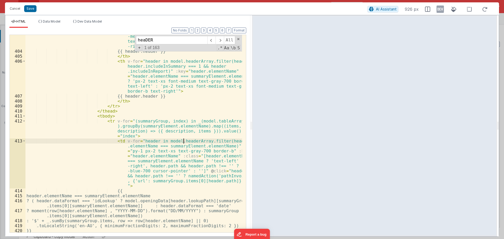
click at [183, 141] on div "< th v-for = "header in model.headerArray.filter(header => header.elementName =…" at bounding box center [133, 133] width 217 height 238
click at [204, 141] on div "< th v-for = "header in model.headerArray.filter(header => header.elementName =…" at bounding box center [133, 133] width 217 height 238
click at [139, 147] on div "< th v-for = "header in model.headerArray.filter(header => header.elementName =…" at bounding box center [133, 133] width 217 height 238
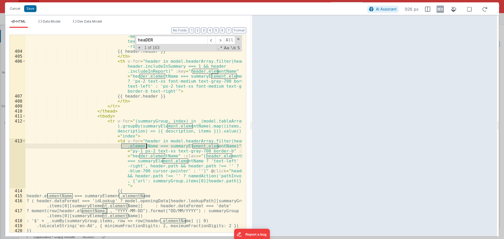
click at [139, 147] on div "< th v-for = "header in model.headerArray.filter(header => header.elementName =…" at bounding box center [133, 133] width 217 height 238
click at [215, 141] on div "< th v-for = "header in model.headerArray.filter(header => header.elementName =…" at bounding box center [133, 133] width 217 height 238
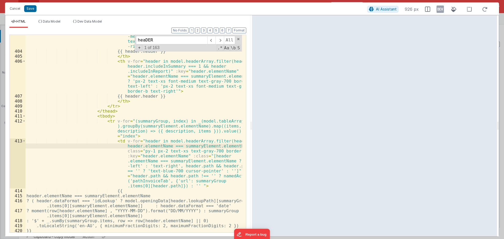
click at [226, 140] on div "< th v-for = "header in model.headerArray.filter(header => header.elementName =…" at bounding box center [133, 133] width 217 height 238
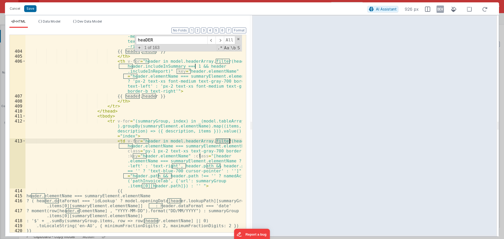
click at [226, 140] on div "< th v-for = "header in model.headerArray.filter(header => header.elementName =…" at bounding box center [133, 133] width 217 height 238
click at [137, 147] on div "< th v-for = "header in model.headerArray.filter(header => header.elementName =…" at bounding box center [133, 133] width 217 height 238
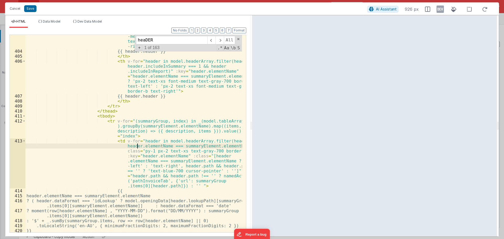
click at [137, 147] on div "< th v-for = "header in model.headerArray.filter(header => header.elementName =…" at bounding box center [133, 133] width 217 height 238
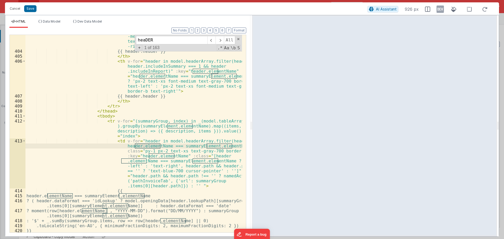
click at [182, 146] on div "< th v-for = "header in model.headerArray.filter(header => header.elementName =…" at bounding box center [133, 133] width 217 height 238
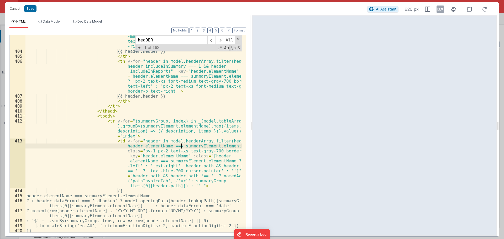
click at [182, 146] on div "< th v-for = "header in model.headerArray.filter(header => header.elementName =…" at bounding box center [133, 133] width 217 height 238
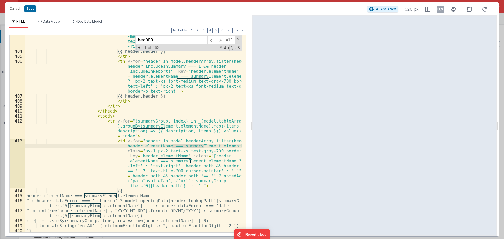
click at [213, 145] on div "< th v-for = "header in model.headerArray.filter(header => header.elementName =…" at bounding box center [133, 133] width 217 height 238
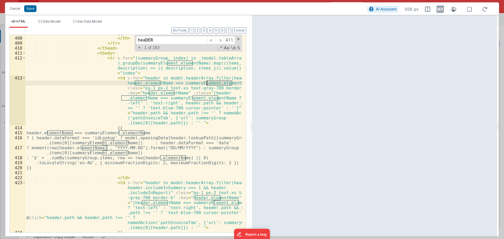
scroll to position [2738, 0]
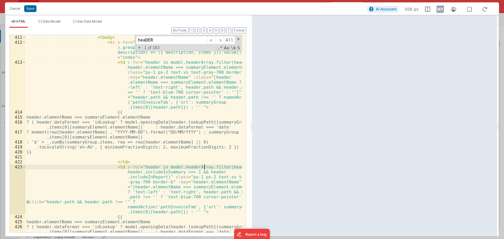
click at [205, 167] on div "< tbody > < tr v-for = "(summaryGroup, index) in _(model.tableArray ).groupBy(s…" at bounding box center [133, 141] width 217 height 213
click at [221, 167] on div "< tbody > < tr v-for = "(summaryGroup, index) in _(model.tableArray ).groupBy(s…" at bounding box center [133, 141] width 217 height 213
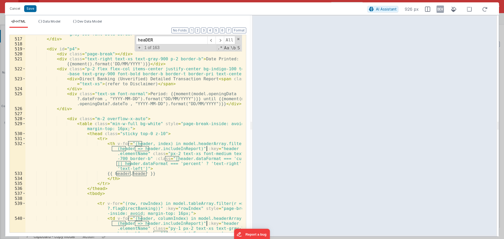
scroll to position [3605, 0]
click at [24, 6] on button "Save" at bounding box center [30, 8] width 12 height 7
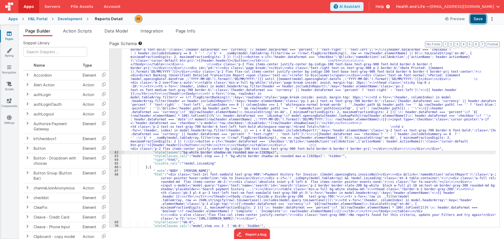
click at [478, 17] on button "Save" at bounding box center [478, 18] width 16 height 9
click at [477, 21] on button "Save" at bounding box center [478, 18] width 16 height 9
click at [61, 19] on div "Development" at bounding box center [70, 18] width 25 height 5
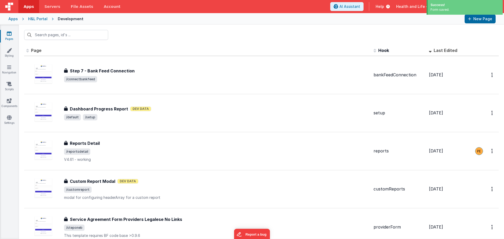
click at [38, 18] on div "H&L Portal" at bounding box center [37, 18] width 19 height 5
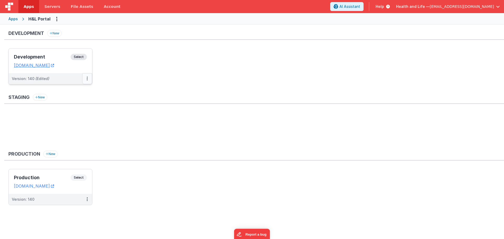
click at [87, 78] on icon at bounding box center [87, 78] width 1 height 0
click at [74, 106] on link "Deploy..." at bounding box center [69, 109] width 46 height 9
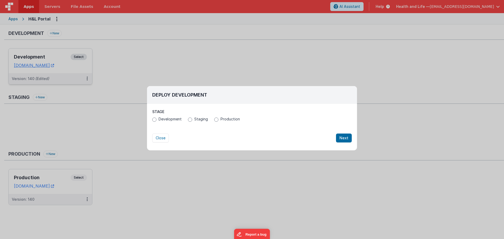
click at [217, 123] on div "Development Staging Production" at bounding box center [252, 120] width 200 height 7
click at [217, 122] on label "Production" at bounding box center [227, 119] width 26 height 5
click at [217, 122] on input "Production" at bounding box center [216, 120] width 4 height 4
radio input "true"
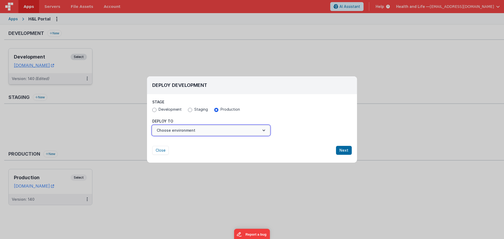
click at [212, 132] on button "Choose environment" at bounding box center [211, 130] width 118 height 10
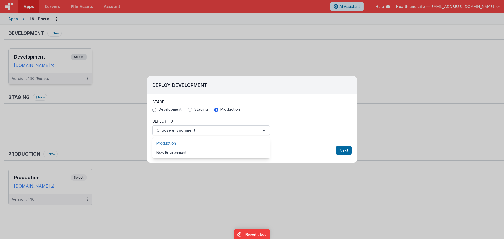
click at [198, 144] on link "Production" at bounding box center [211, 143] width 118 height 9
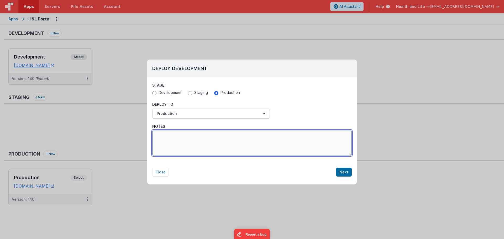
click at [197, 138] on textarea "Notes" at bounding box center [252, 143] width 200 height 26
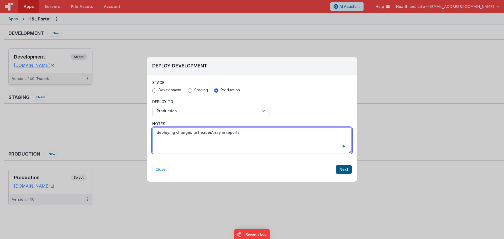
type textarea "deploying changes to headerArray in reports"
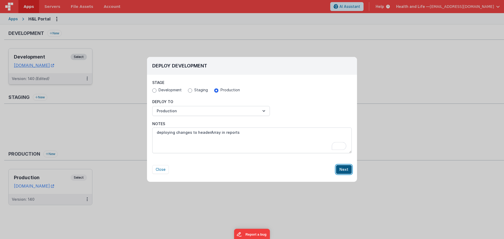
click at [340, 172] on button "Next" at bounding box center [344, 169] width 16 height 9
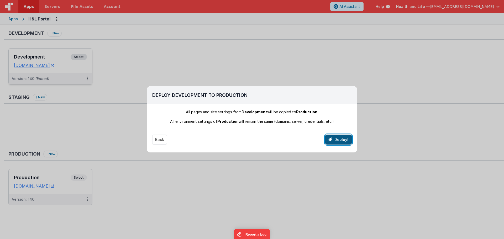
click at [331, 140] on icon "button" at bounding box center [331, 140] width 4 height 4
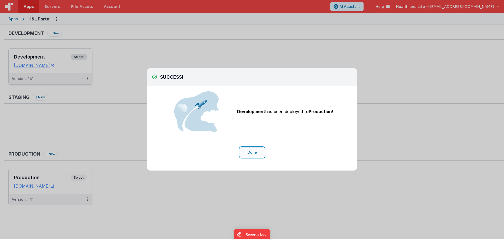
click at [259, 151] on button "Done" at bounding box center [252, 153] width 24 height 10
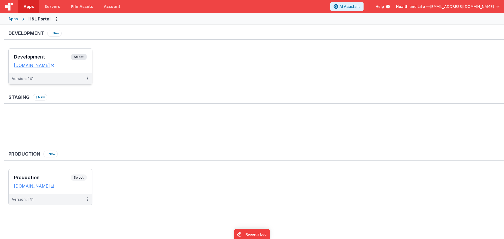
click at [77, 54] on span "Select" at bounding box center [79, 57] width 16 height 6
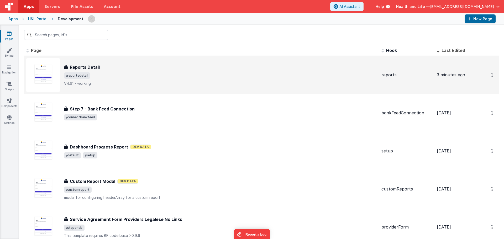
click at [131, 71] on div "Reports Detail Reports Detail /reportsdetail V4.61 - working" at bounding box center [220, 75] width 313 height 22
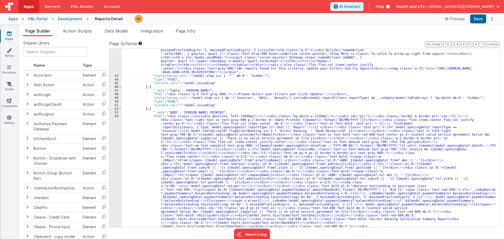
scroll to position [599, 0]
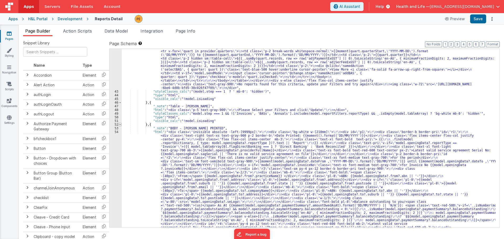
click at [120, 124] on span at bounding box center [120, 125] width 3 height 4
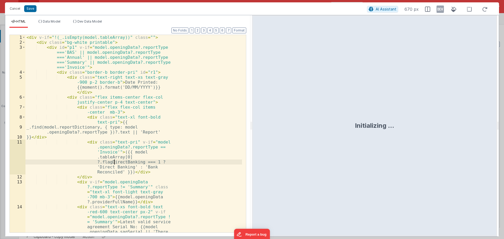
scroll to position [1295, 0]
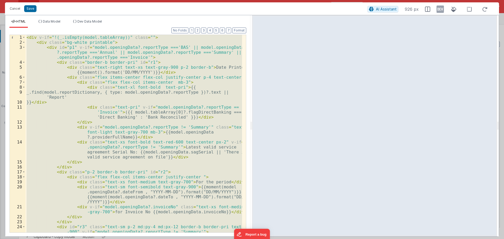
click at [154, 86] on div "< div v-if = "!(_.isEmpty(model.tableArray))" class = "" > < div class = "bg-wh…" at bounding box center [133, 134] width 217 height 198
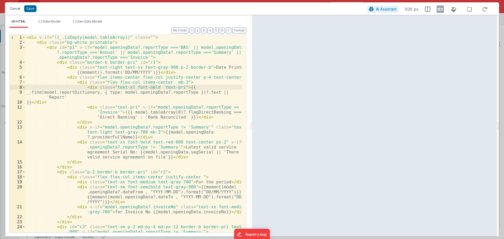
drag, startPoint x: 19, startPoint y: 8, endPoint x: 209, endPoint y: 1, distance: 189.7
click at [19, 8] on button "Cancel" at bounding box center [15, 8] width 16 height 7
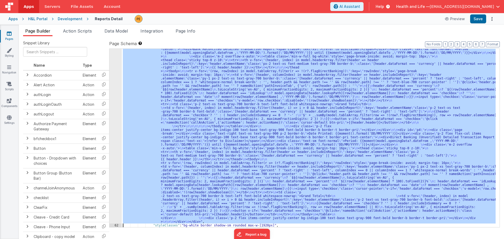
click at [166, 139] on div ""html" : "<div v-if= \" !(_.isEmpty(model.tableArray)) \" class= \"\" > \n <div…" at bounding box center [309, 138] width 374 height 179
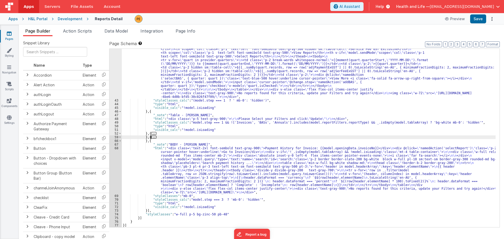
scroll to position [590, 0]
click at [120, 136] on span at bounding box center [120, 137] width 3 height 4
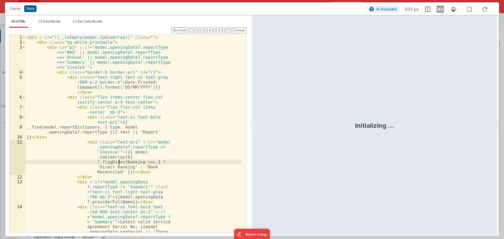
scroll to position [1295, 0]
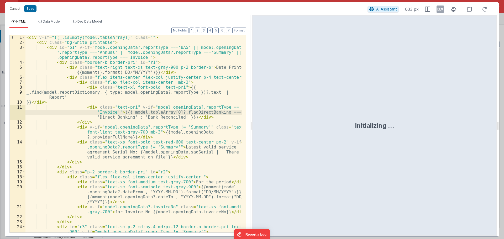
click at [134, 113] on div "< div v-if = "!(_.isEmpty(model.tableArray))" class = "" > < div class = "bg-wh…" at bounding box center [133, 139] width 217 height 208
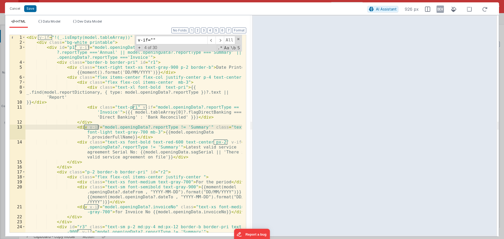
scroll to position [151, 0]
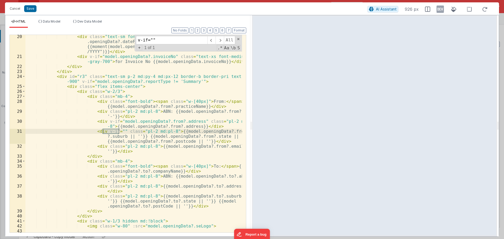
type input "v-if="""
click at [123, 124] on div "< div class = "text-sm font-semibold text-gray-900" > {{moment(model .openingDa…" at bounding box center [133, 145] width 217 height 223
click at [115, 132] on div "< div class = "text-sm font-semibold text-gray-900" > {{moment(model .openingDa…" at bounding box center [133, 145] width 217 height 223
drag, startPoint x: 119, startPoint y: 133, endPoint x: 103, endPoint y: 132, distance: 16.0
click at [103, 132] on div "< div class = "text-sm font-semibold text-gray-900" > {{moment(model .openingDa…" at bounding box center [133, 145] width 217 height 223
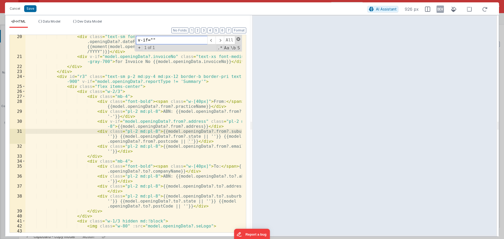
click at [238, 37] on span at bounding box center [239, 39] width 4 height 4
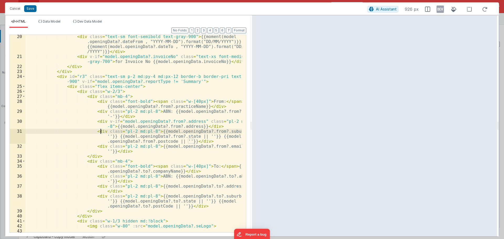
click at [130, 139] on div "< div class = "text-sm font-semibold text-gray-900" > {{moment(model .openingDa…" at bounding box center [133, 145] width 217 height 223
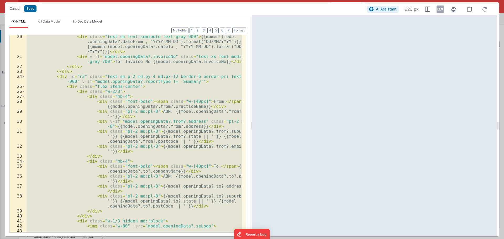
click at [157, 132] on div "< div class = "text-sm font-semibold text-gray-900" > {{moment(model .openingDa…" at bounding box center [133, 134] width 217 height 198
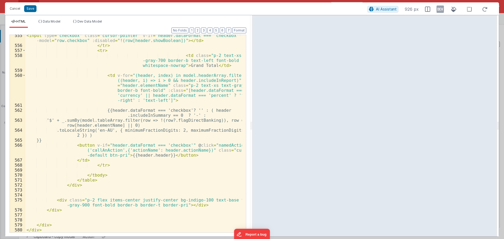
scroll to position [3917, 0]
click at [158, 120] on div "< input type = "checkbox" class = "cursor-pointer" v-if = "header.dataFormat ==…" at bounding box center [133, 139] width 217 height 213
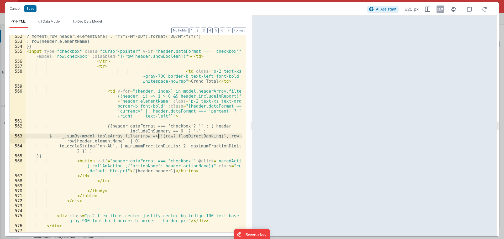
scroll to position [3901, 0]
click at [159, 140] on div "? moment(row[header.elementName] , "YYYY-MM-DD").format("DD/MM/YYYY") : row[hea…" at bounding box center [133, 138] width 217 height 208
click at [159, 136] on div "? moment(row[header.elementName] , "YYYY-MM-DD").format("DD/MM/YYYY") : row[hea…" at bounding box center [133, 138] width 217 height 208
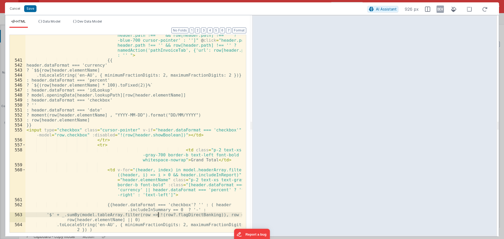
scroll to position [3917, 0]
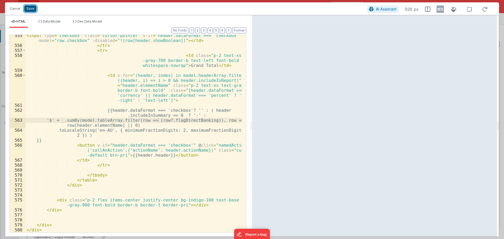
click at [30, 7] on button "Save" at bounding box center [30, 8] width 12 height 7
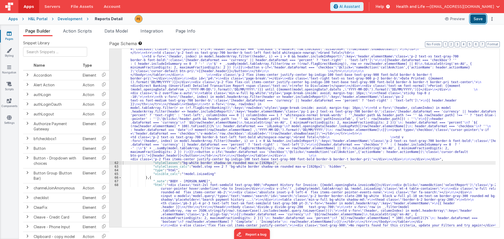
click at [478, 18] on button "Save" at bounding box center [478, 18] width 16 height 9
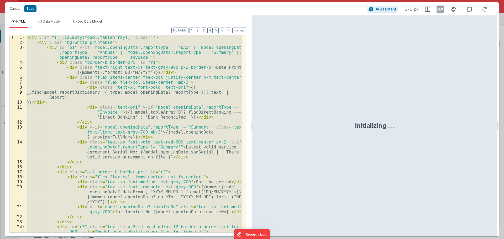
click at [13, 5] on div "Cancel Save AI Assistant 670 px" at bounding box center [252, 8] width 494 height 13
click at [14, 6] on button "Cancel" at bounding box center [15, 8] width 16 height 7
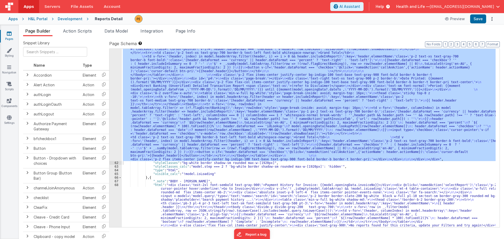
click at [206, 91] on div ""html" : "<div v-if= \" !(_.isEmpty(model.tableArray)) \" class= \"\" > \n <div…" at bounding box center [309, 138] width 374 height 179
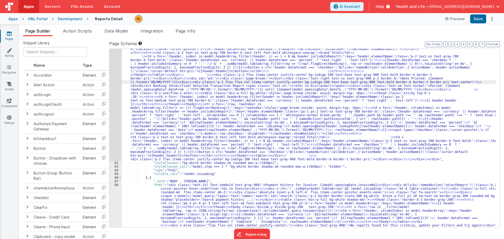
click at [72, 18] on div "Development" at bounding box center [70, 18] width 25 height 5
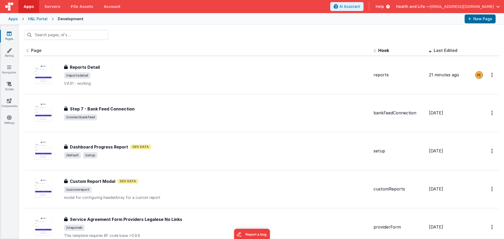
click at [44, 21] on div "H&L Portal" at bounding box center [37, 18] width 19 height 5
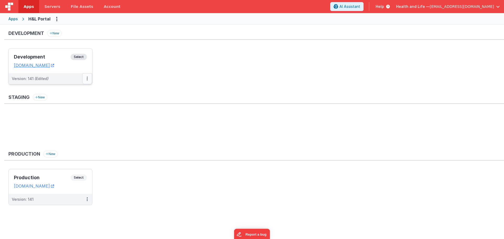
click at [87, 79] on icon at bounding box center [87, 78] width 1 height 0
click at [76, 108] on link "Deploy..." at bounding box center [69, 109] width 46 height 9
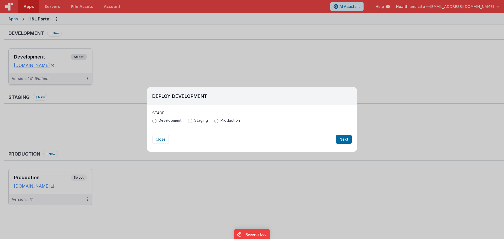
click at [222, 122] on span "Production" at bounding box center [230, 120] width 19 height 5
click at [218, 122] on input "Production" at bounding box center [216, 121] width 4 height 4
radio input "true"
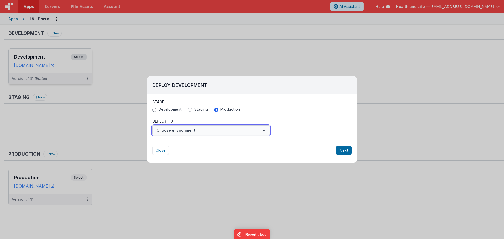
click at [212, 132] on button "Choose environment" at bounding box center [211, 130] width 118 height 10
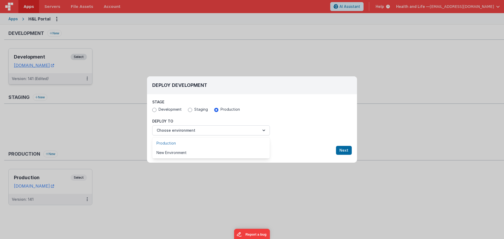
click at [199, 143] on link "Production" at bounding box center [211, 143] width 118 height 9
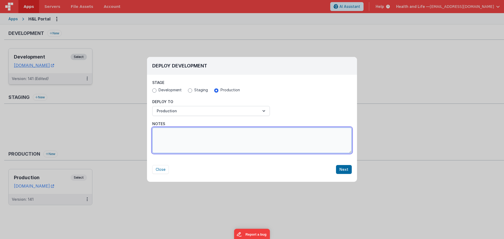
click at [192, 146] on textarea "Notes" at bounding box center [252, 141] width 200 height 26
type textarea "bugfix on totals"
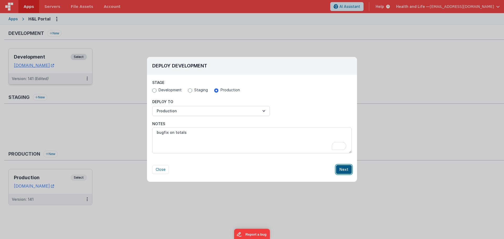
click at [347, 170] on button "Next" at bounding box center [344, 169] width 16 height 9
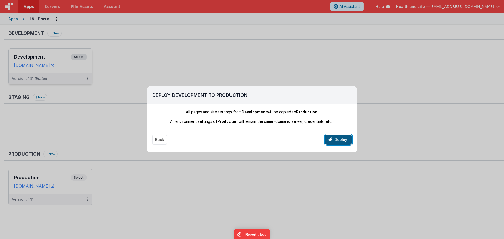
click at [335, 143] on button "Deploy!" at bounding box center [338, 140] width 27 height 10
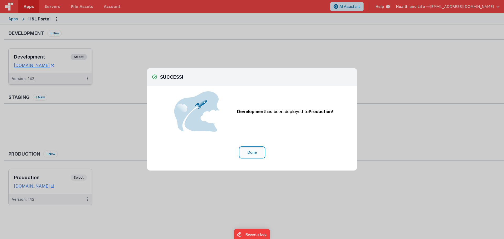
click at [249, 155] on button "Done" at bounding box center [252, 153] width 24 height 10
